Goal: Task Accomplishment & Management: Manage account settings

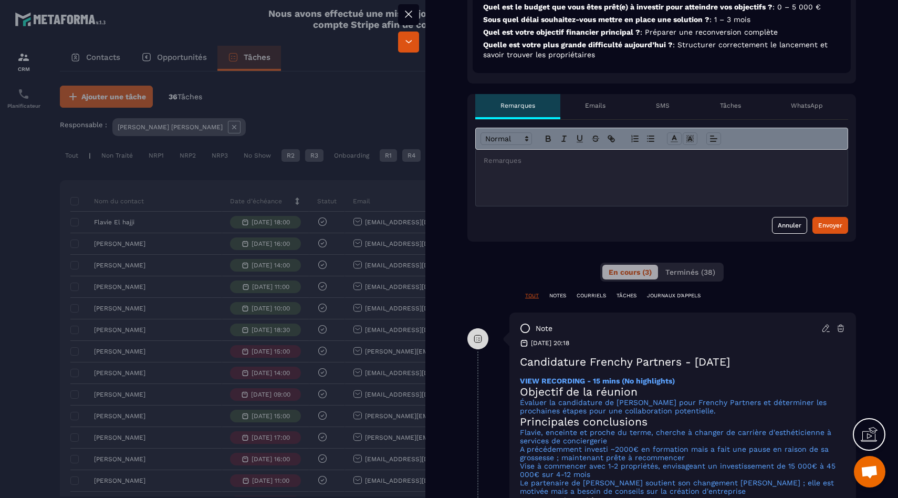
scroll to position [414, 0]
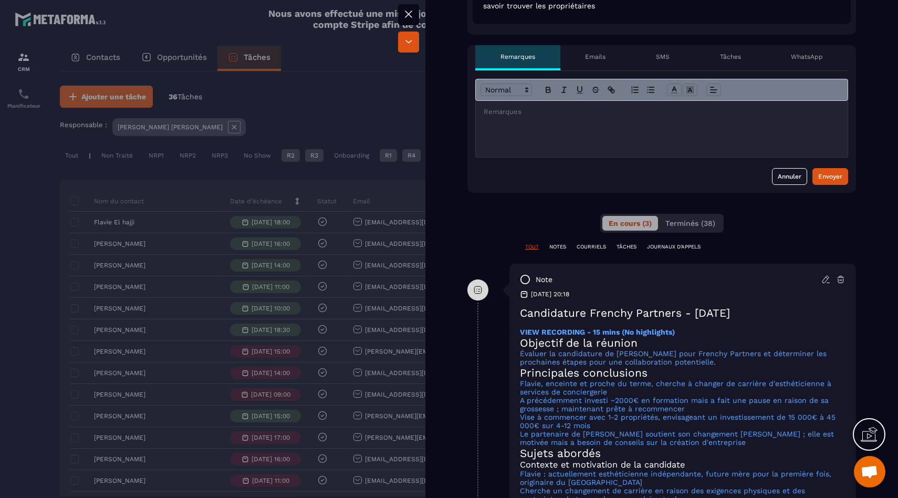
click at [325, 267] on div at bounding box center [449, 249] width 898 height 498
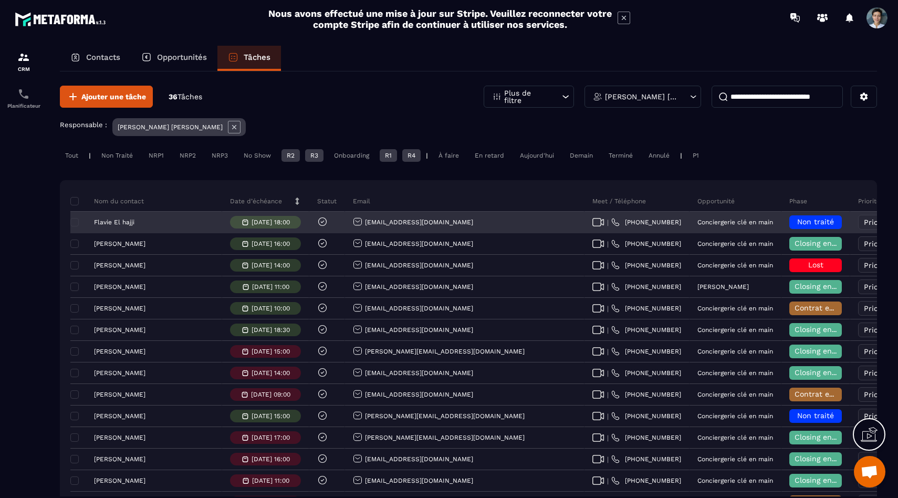
click at [797, 223] on span "Non traité" at bounding box center [815, 221] width 37 height 8
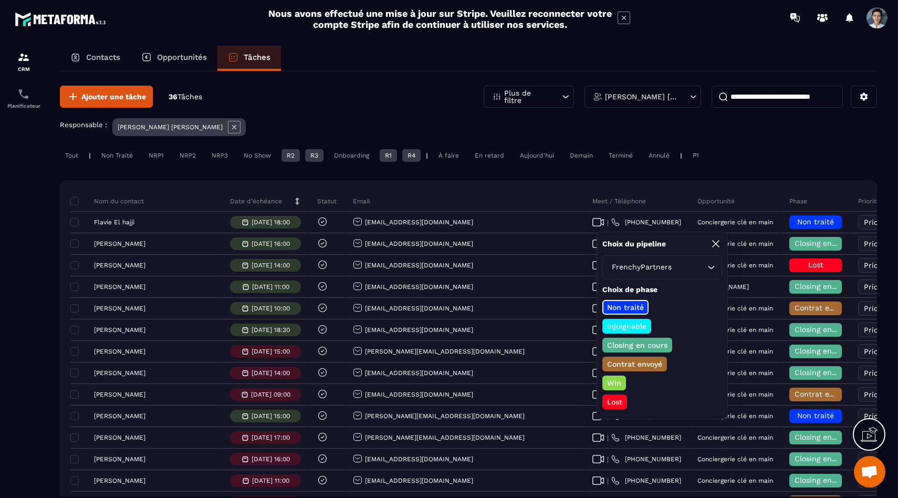
click at [624, 346] on p "Closing en cours" at bounding box center [638, 345] width 64 height 11
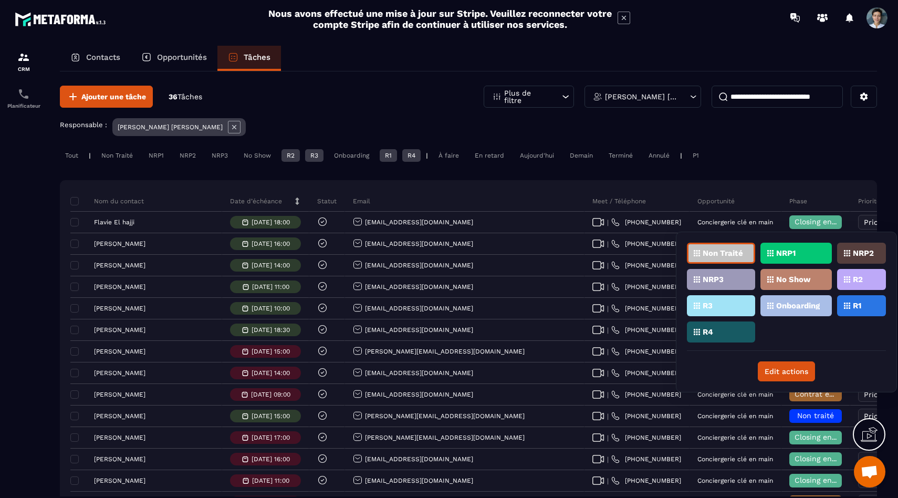
click at [859, 284] on div "R2" at bounding box center [861, 279] width 49 height 21
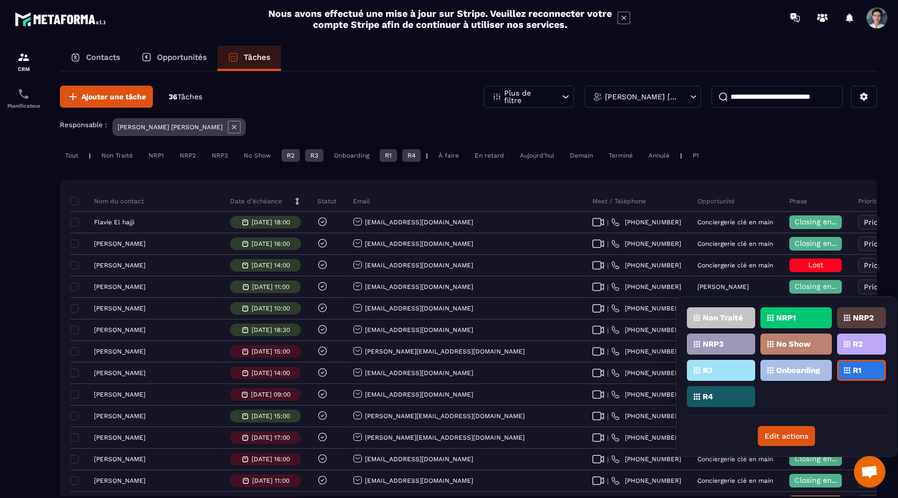
click at [869, 347] on div "R2" at bounding box center [861, 344] width 49 height 21
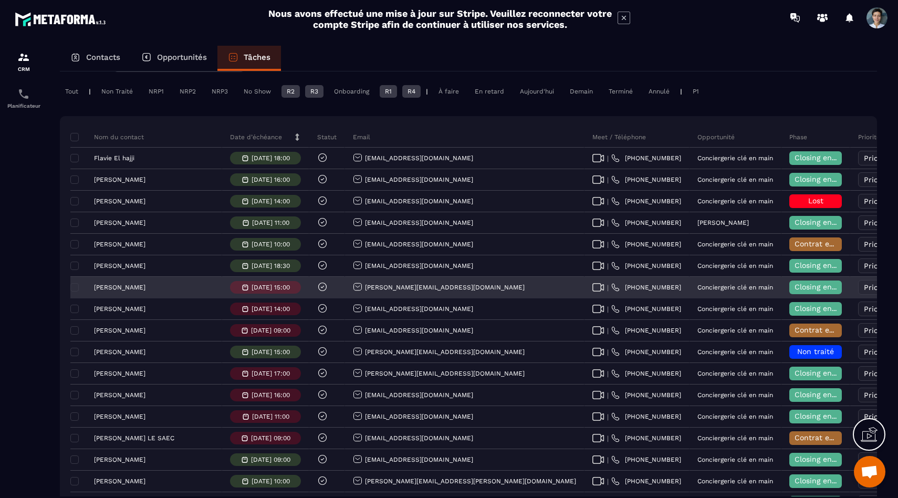
scroll to position [106, 0]
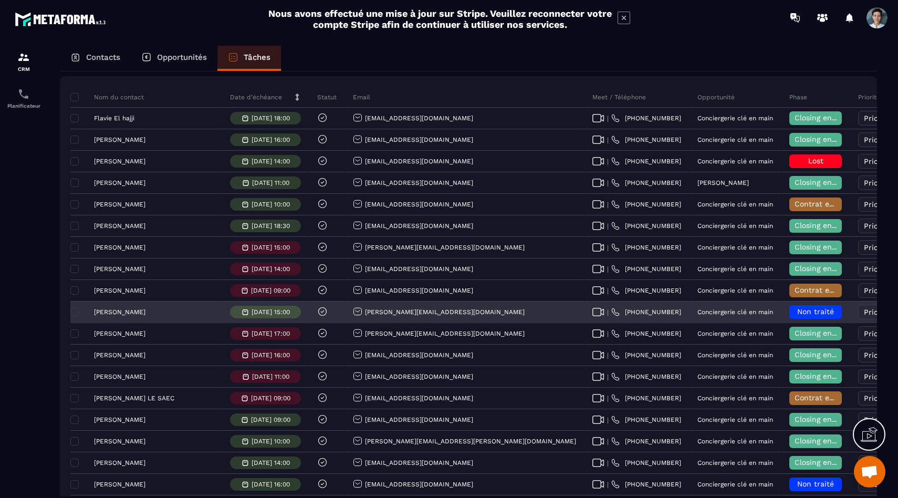
click at [113, 311] on p "[PERSON_NAME]" at bounding box center [119, 311] width 51 height 7
